Goal: Task Accomplishment & Management: Use online tool/utility

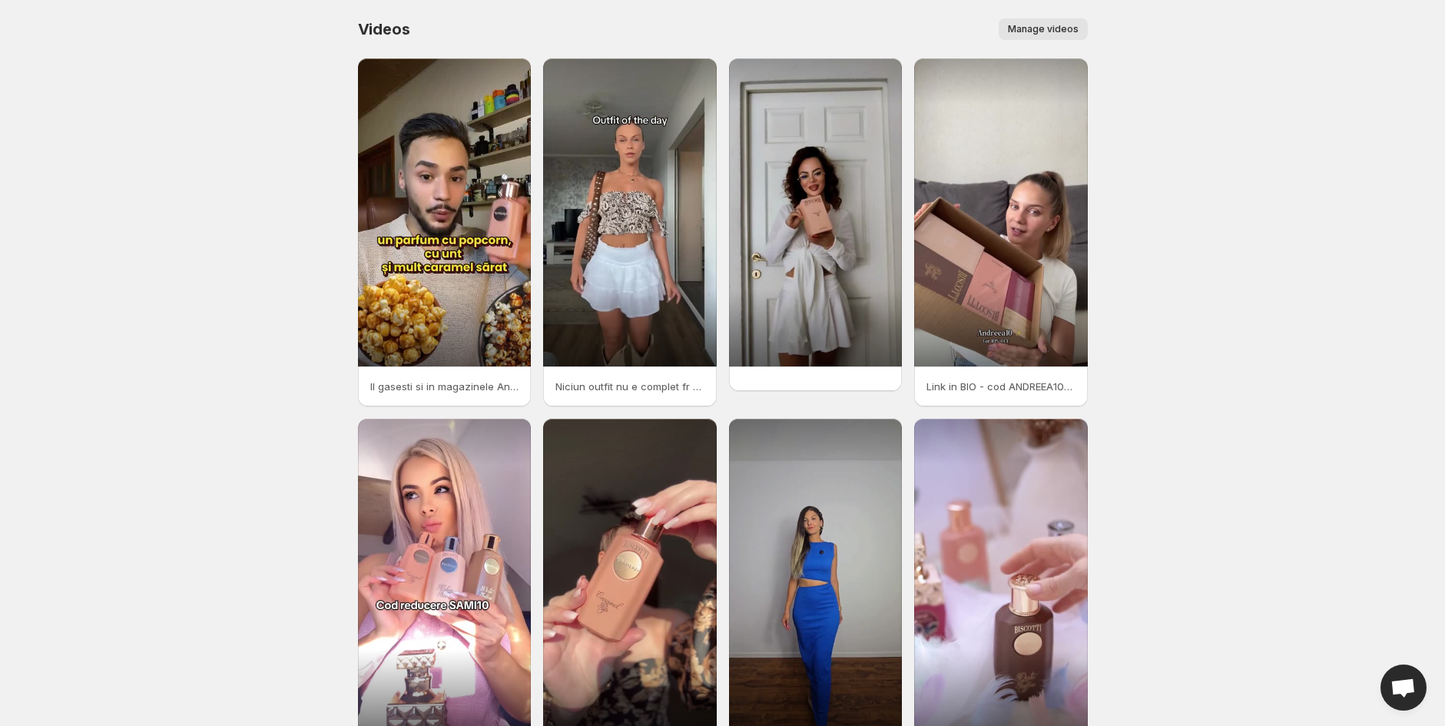
click at [1049, 31] on span "Manage videos" at bounding box center [1043, 29] width 71 height 12
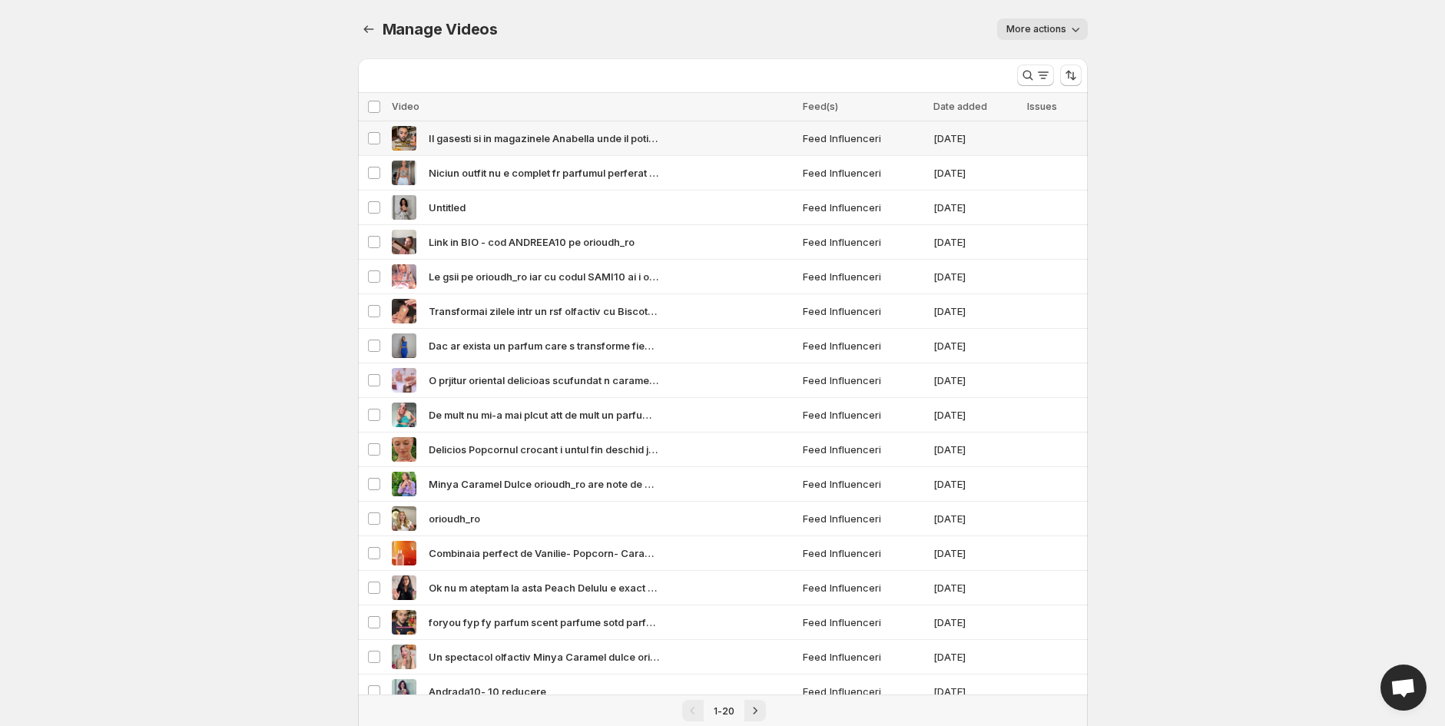
click at [539, 139] on span "Il gasesti si in magazinele Anabella unde il poti testa si il poti cumpara sau …" at bounding box center [544, 138] width 231 height 15
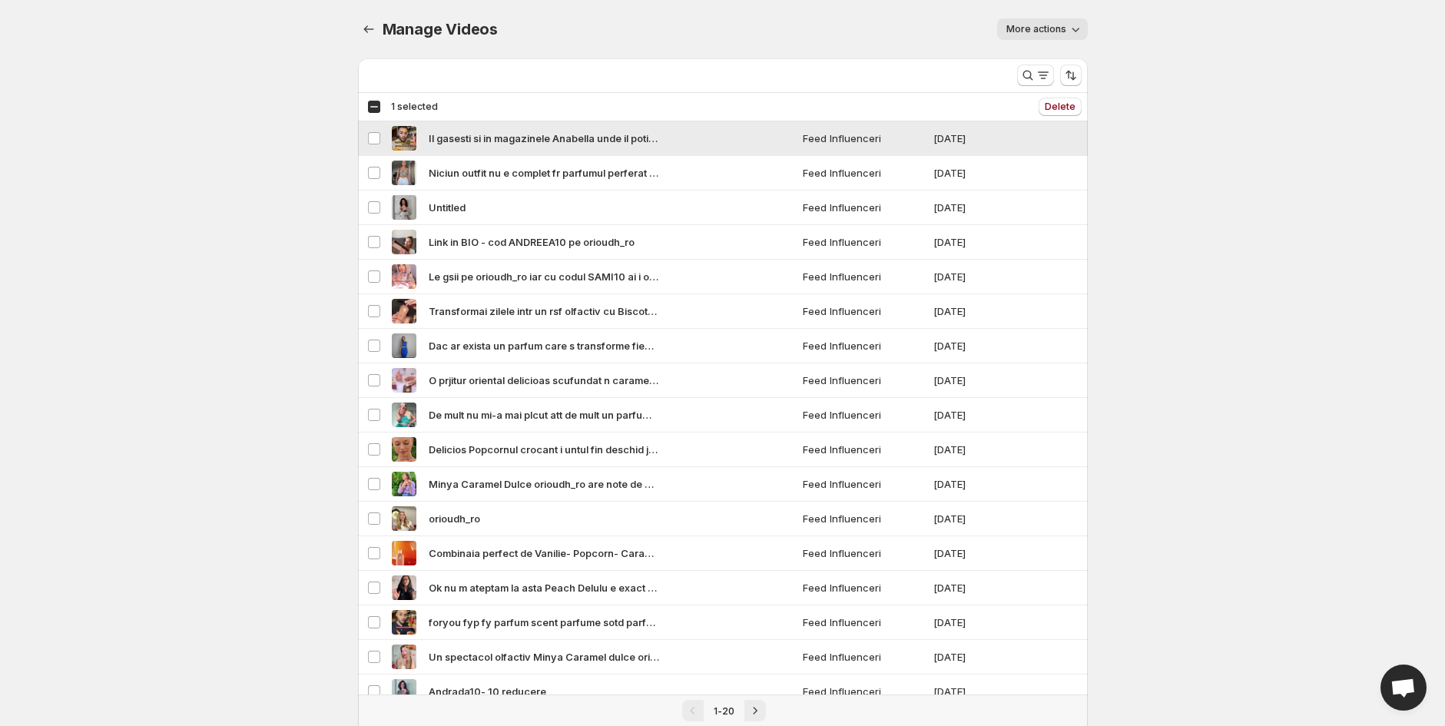
click at [456, 134] on span "Il gasesti si in magazinele Anabella unde il poti testa si il poti cumpara sau …" at bounding box center [544, 138] width 231 height 15
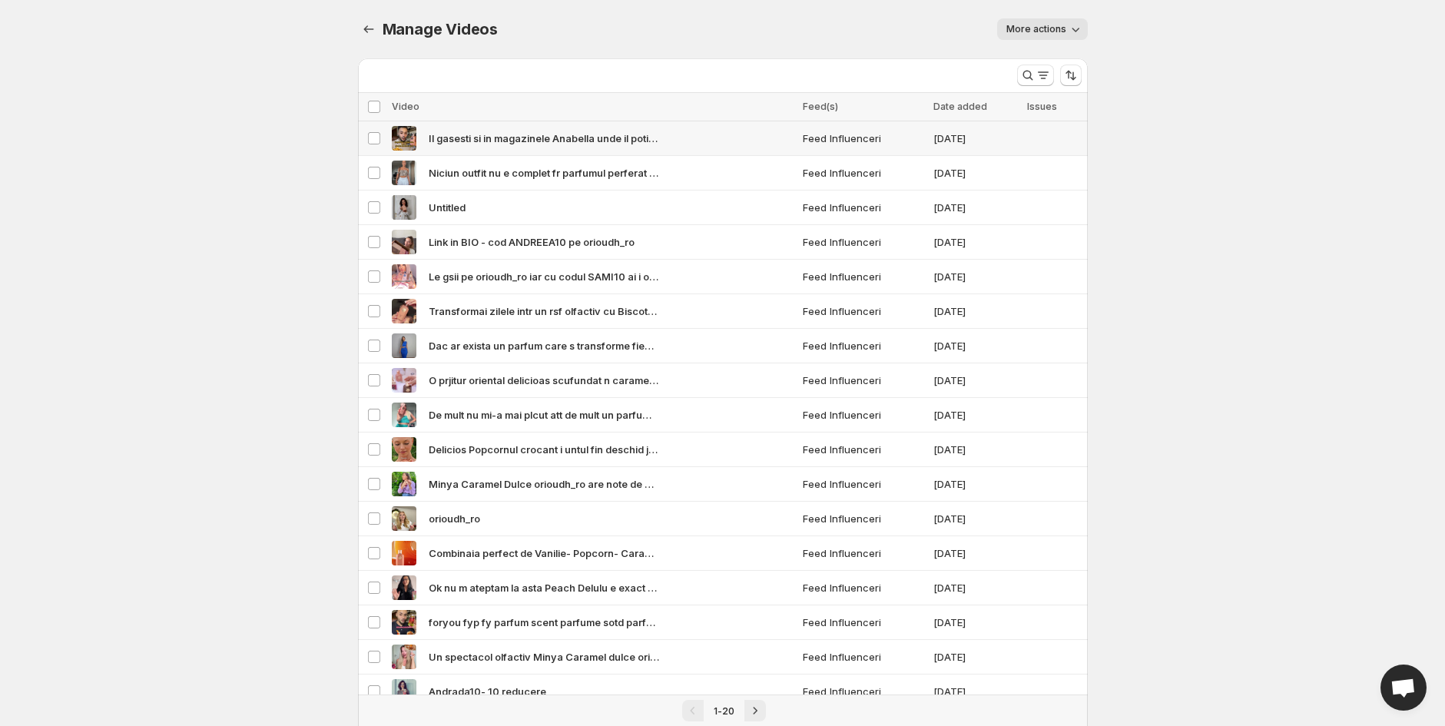
click at [477, 134] on span "Il gasesti si in magazinele Anabella unde il poti testa si il poti cumpara sau …" at bounding box center [544, 138] width 231 height 15
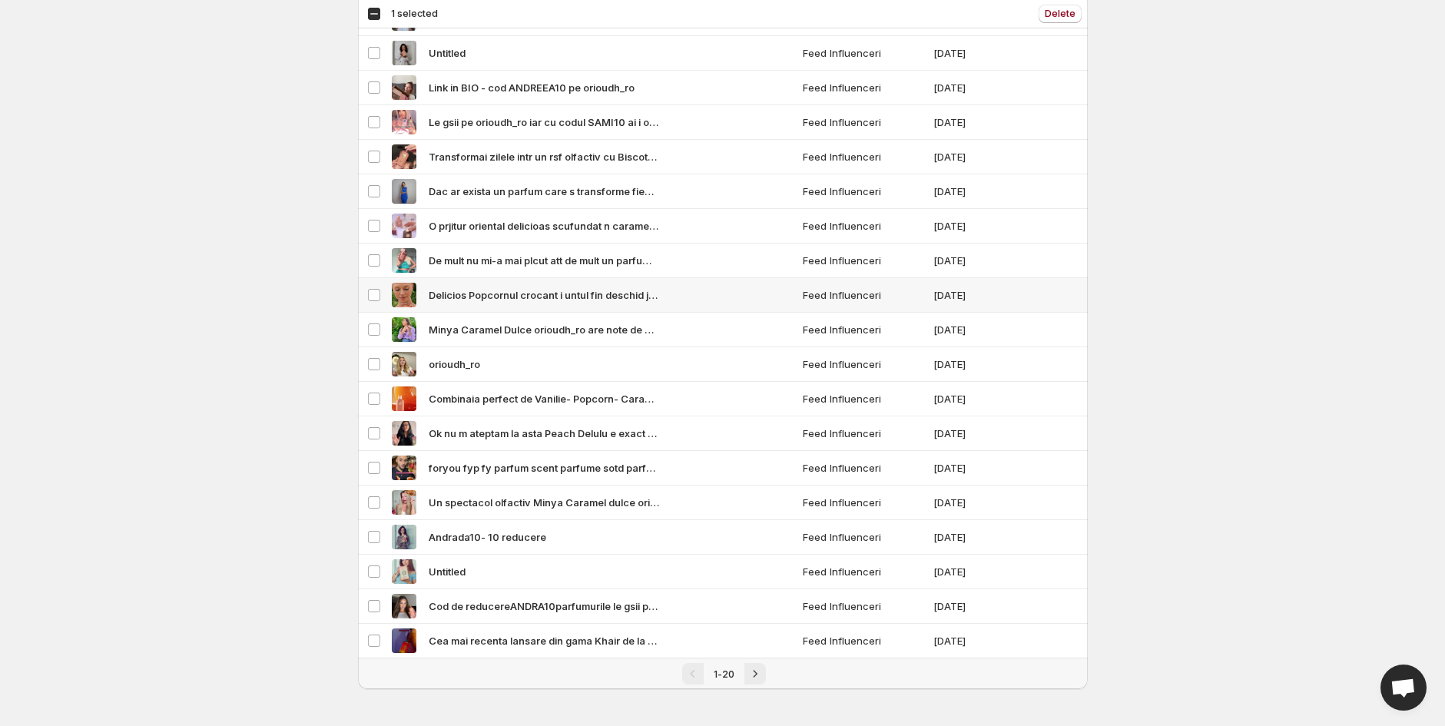
scroll to position [155, 0]
click at [513, 503] on span "Un spectacol olfactiv Minya Caramel dulce orioudh_ro orioudh_ro orioudh coddere…" at bounding box center [544, 502] width 231 height 15
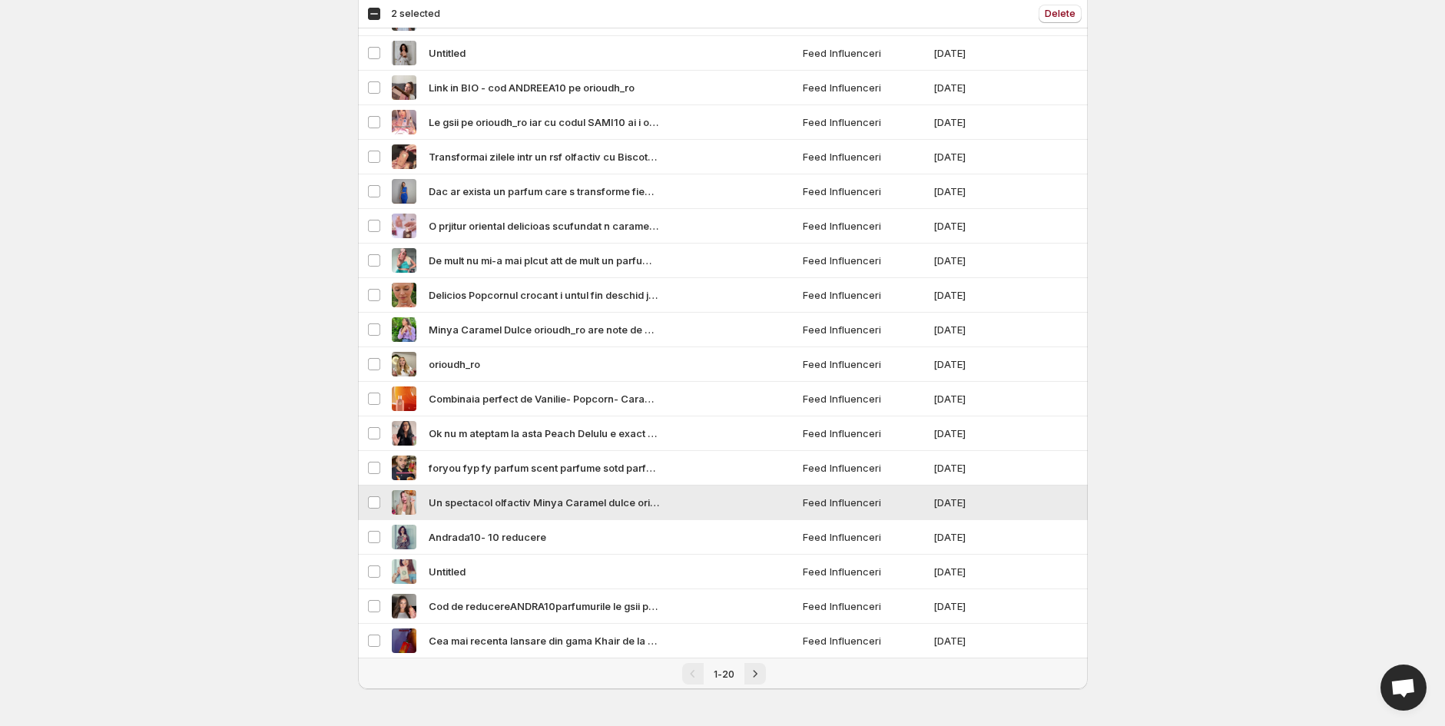
drag, startPoint x: 489, startPoint y: 499, endPoint x: 255, endPoint y: 463, distance: 236.4
click at [255, 463] on body "Home Feeds Videos Subscription Settings Manage Videos. This page is ready Manag…" at bounding box center [722, 209] width 1445 height 726
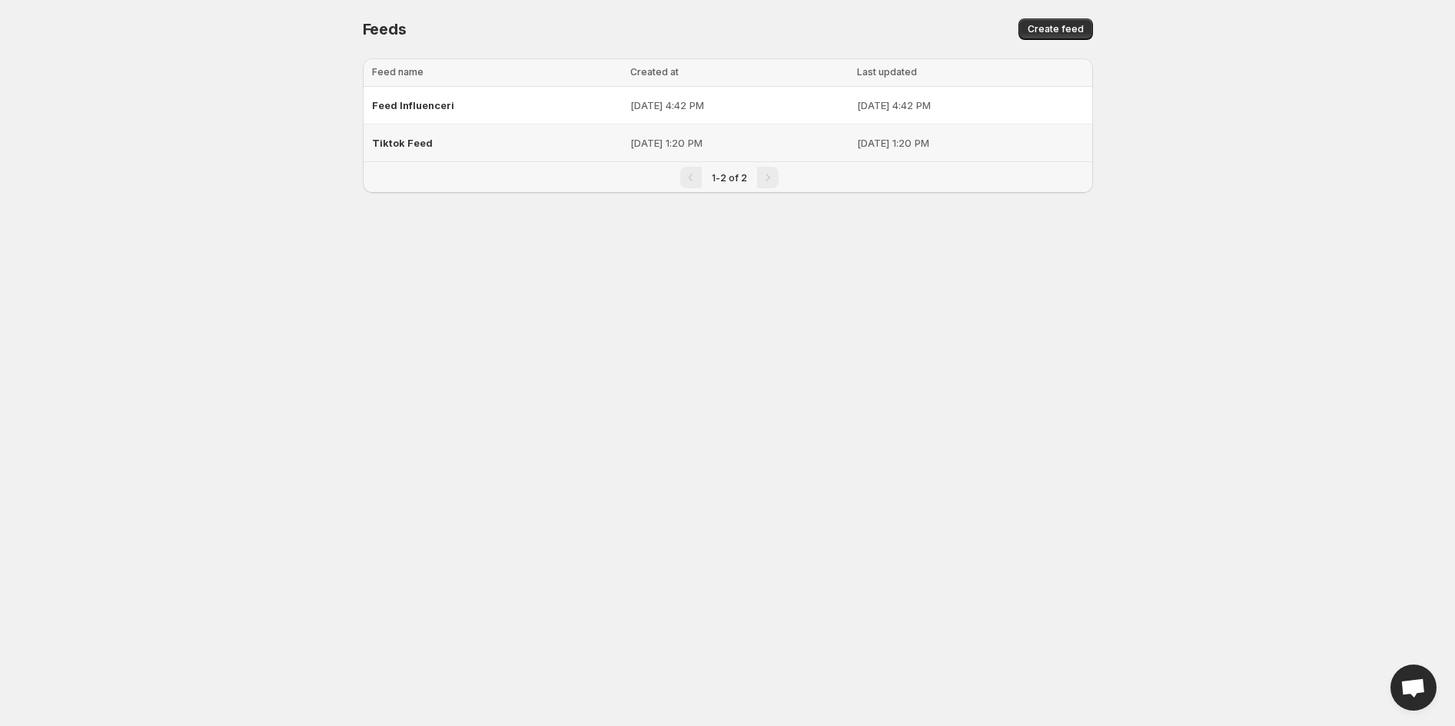
click at [392, 143] on span "Tiktok Feed" at bounding box center [402, 143] width 61 height 12
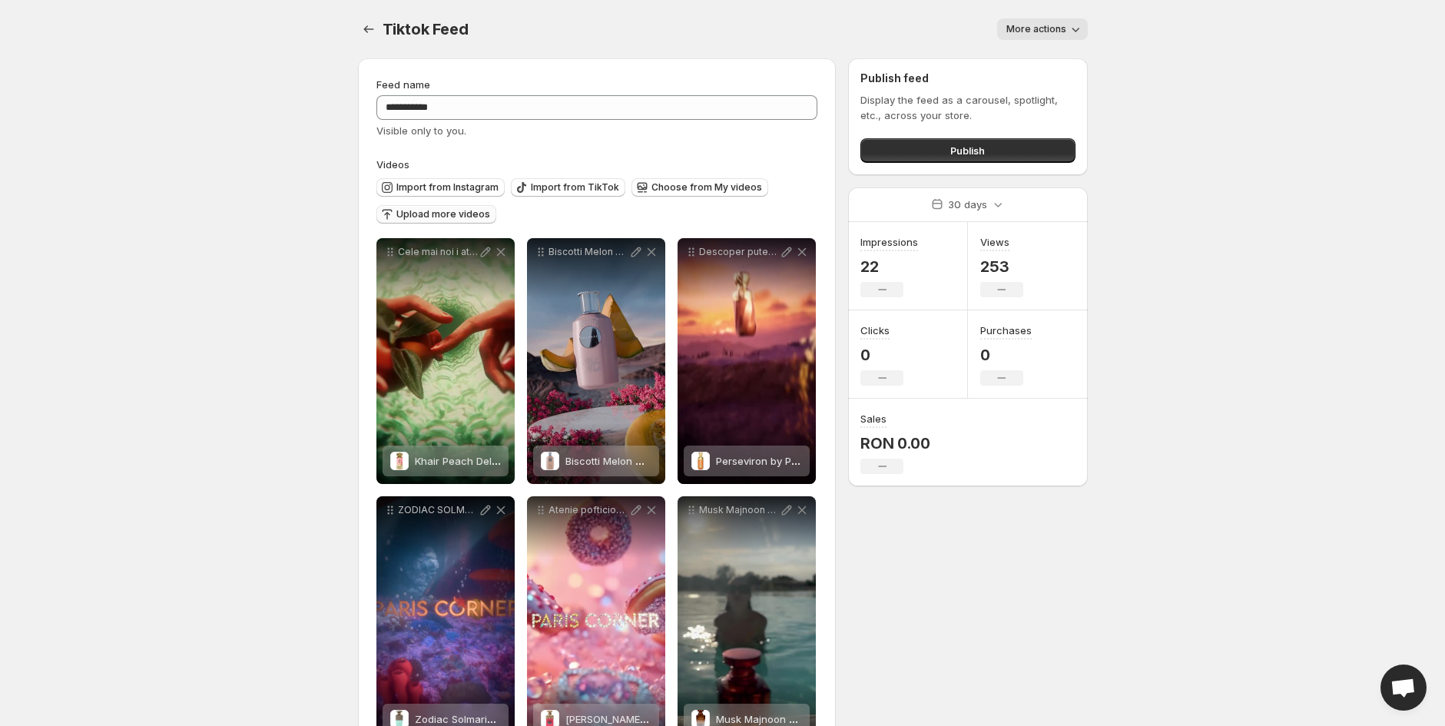
click at [458, 216] on span "Upload more videos" at bounding box center [443, 214] width 94 height 12
